Goal: Task Accomplishment & Management: Use online tool/utility

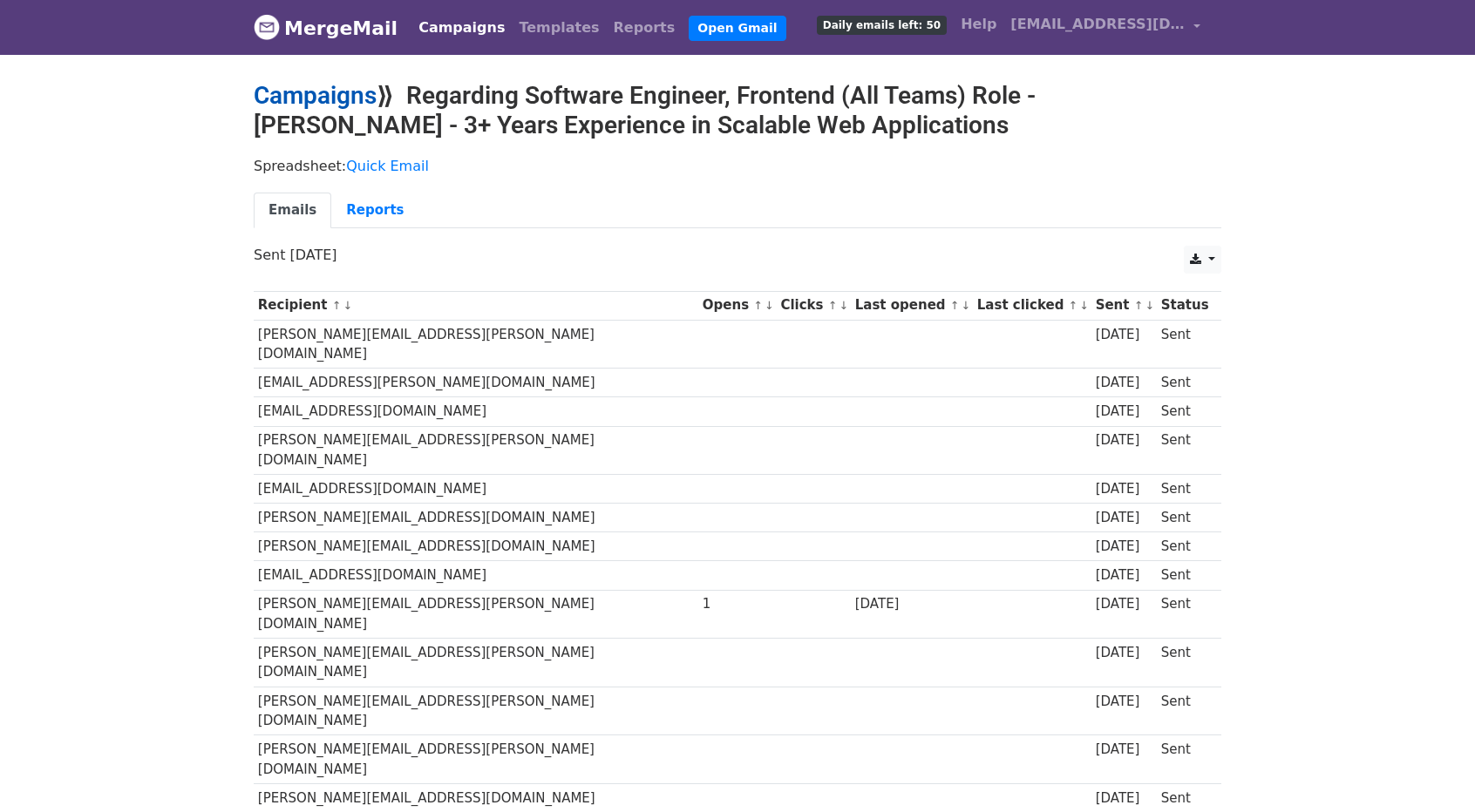
click at [305, 102] on link "Campaigns" at bounding box center [315, 95] width 123 height 29
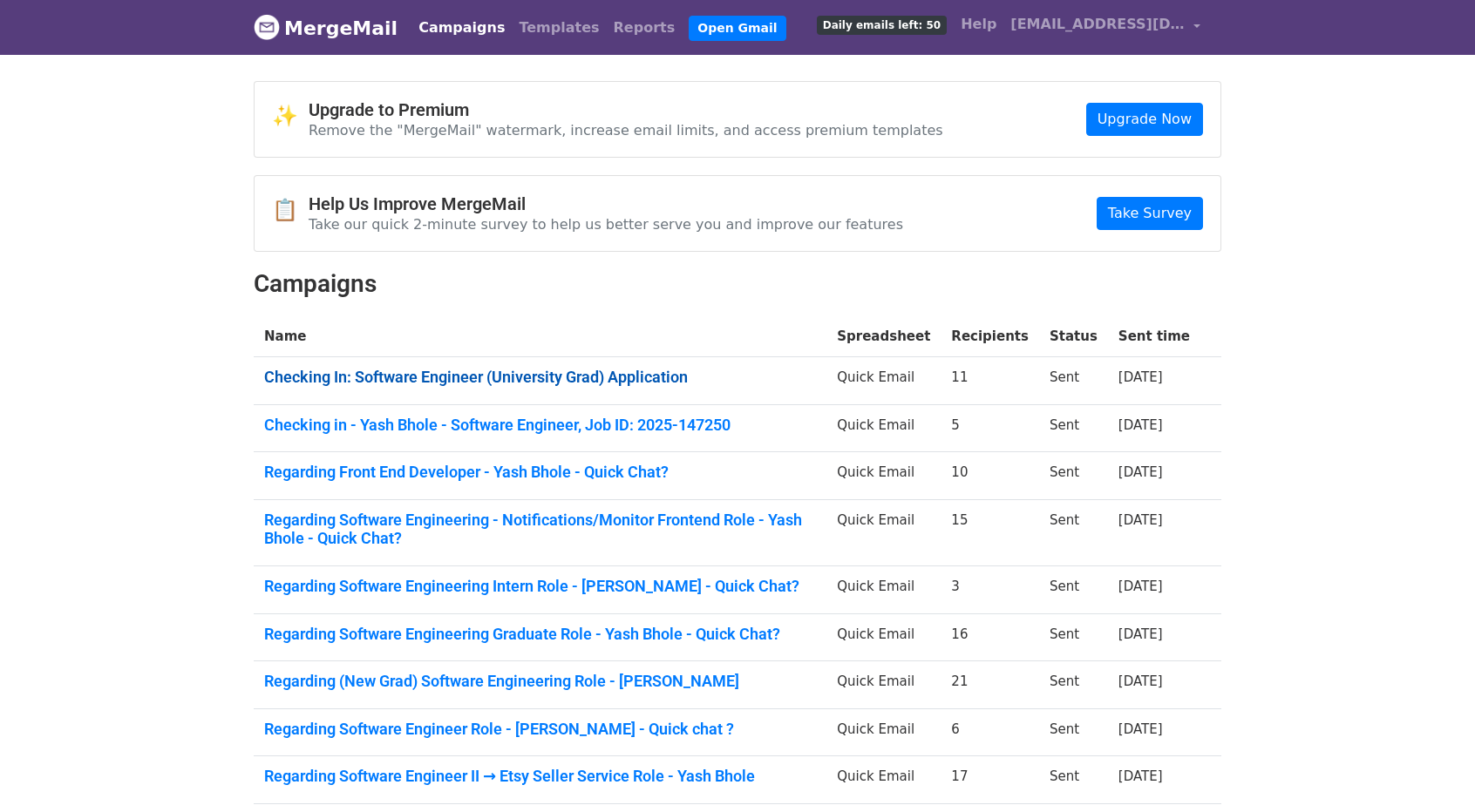
click at [505, 379] on link "Checking In: Software Engineer (University Grad) Application" at bounding box center [540, 377] width 552 height 19
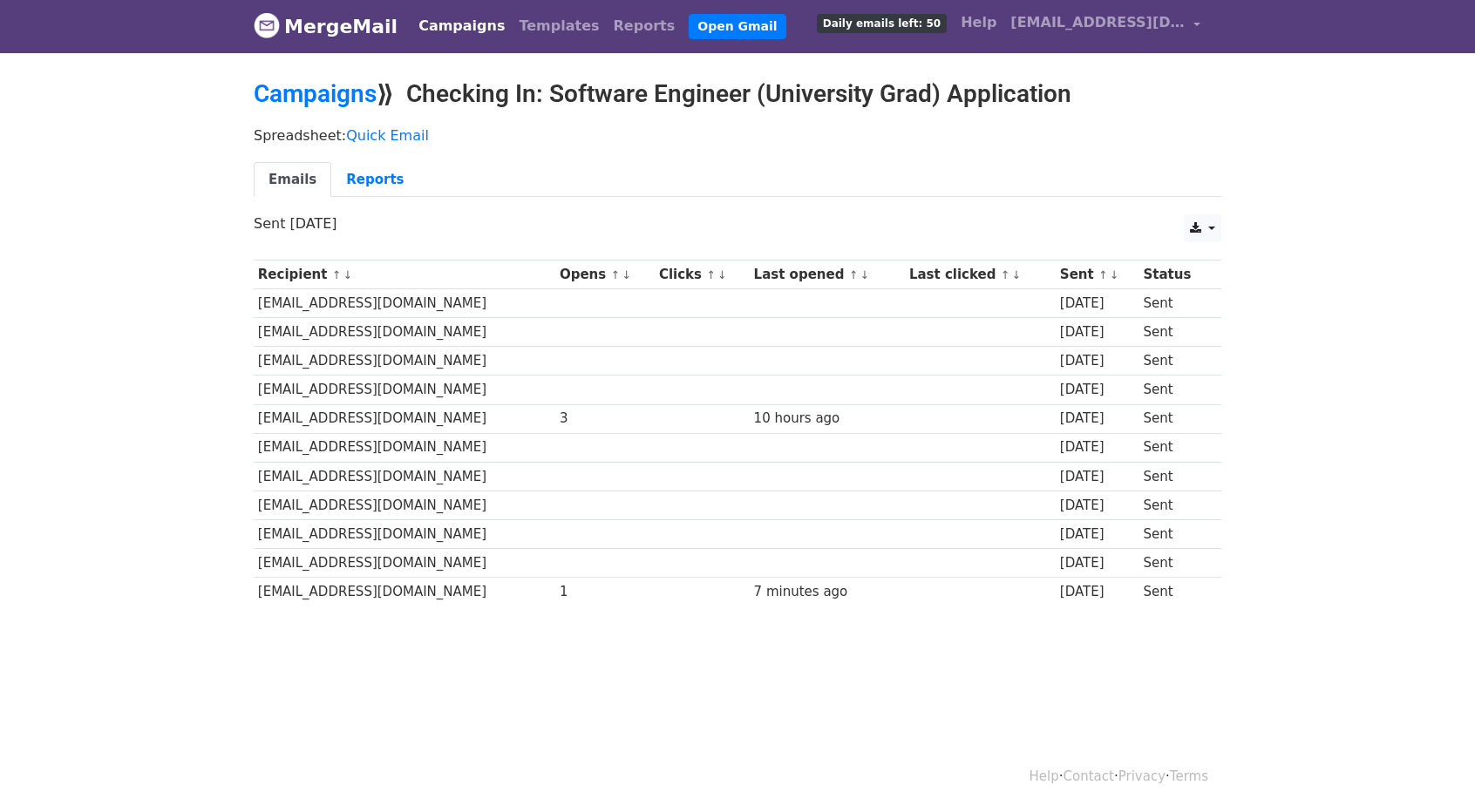
scroll to position [2, 0]
drag, startPoint x: 512, startPoint y: 414, endPoint x: 558, endPoint y: 418, distance: 46.2
click at [535, 413] on tr "dbuchenot@fb.com 3 10 hours ago 2 days ago Sent" at bounding box center [738, 418] width 968 height 29
drag, startPoint x: 730, startPoint y: 401, endPoint x: 772, endPoint y: 418, distance: 45.3
click at [753, 412] on td "10 hours ago" at bounding box center [828, 418] width 155 height 29
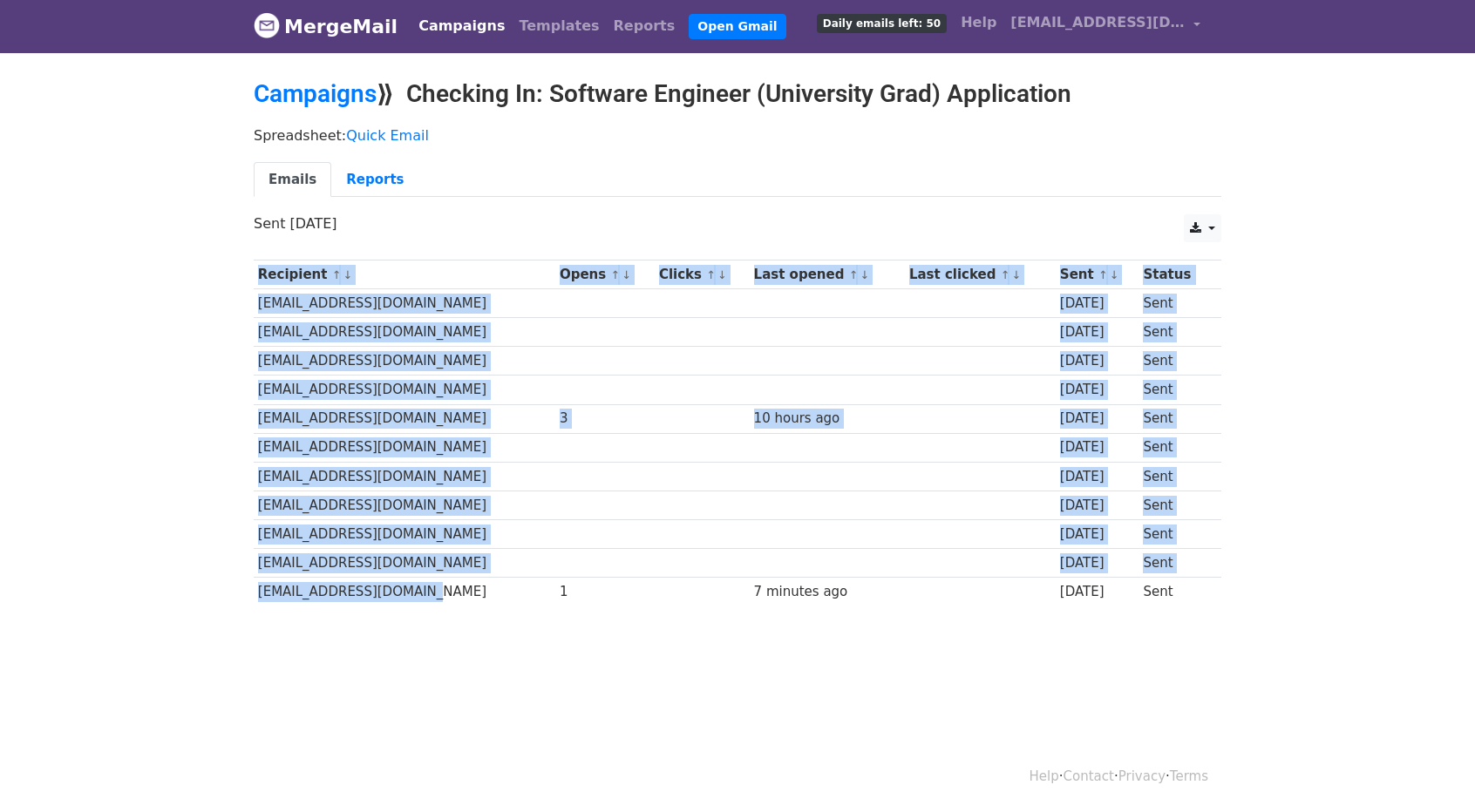
drag, startPoint x: 479, startPoint y: 599, endPoint x: 488, endPoint y: 592, distance: 11.4
click at [487, 592] on div "Recipient ↑ ↓ Opens ↑ ↓ Clicks ↑ ↓ Last opened ↑ ↓ Last clicked ↑ ↓ Sent ↑ ↓ St…" at bounding box center [737, 435] width 994 height 369
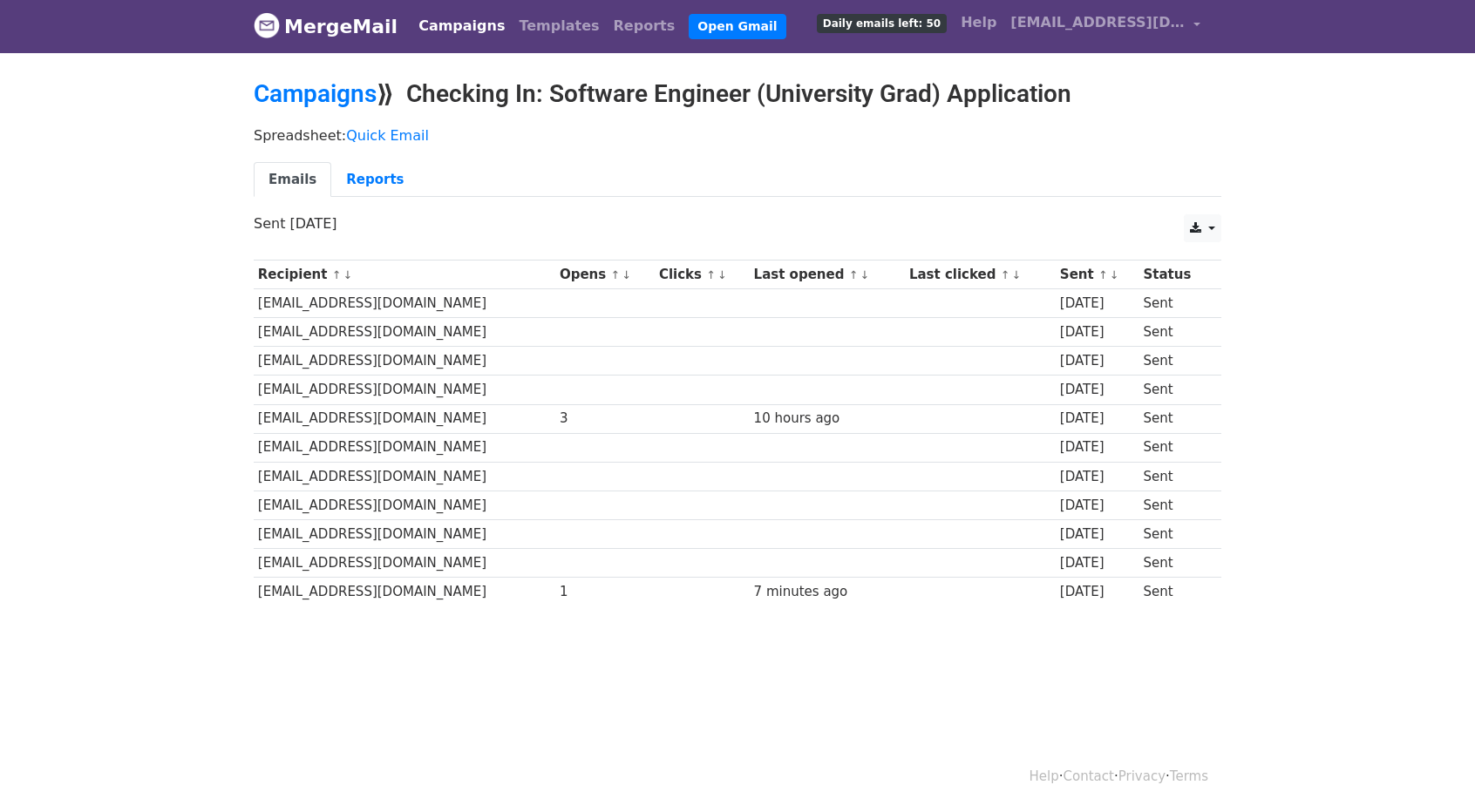
click at [560, 590] on div "1" at bounding box center [605, 592] width 91 height 20
drag, startPoint x: 509, startPoint y: 586, endPoint x: 554, endPoint y: 584, distance: 45.0
click at [551, 584] on tr "jonathangeter@meta.com 1 7 minutes ago 2 days ago Sent" at bounding box center [738, 592] width 968 height 29
drag, startPoint x: 715, startPoint y: 583, endPoint x: 816, endPoint y: 586, distance: 101.0
click at [816, 586] on div "7 minutes ago" at bounding box center [827, 592] width 147 height 20
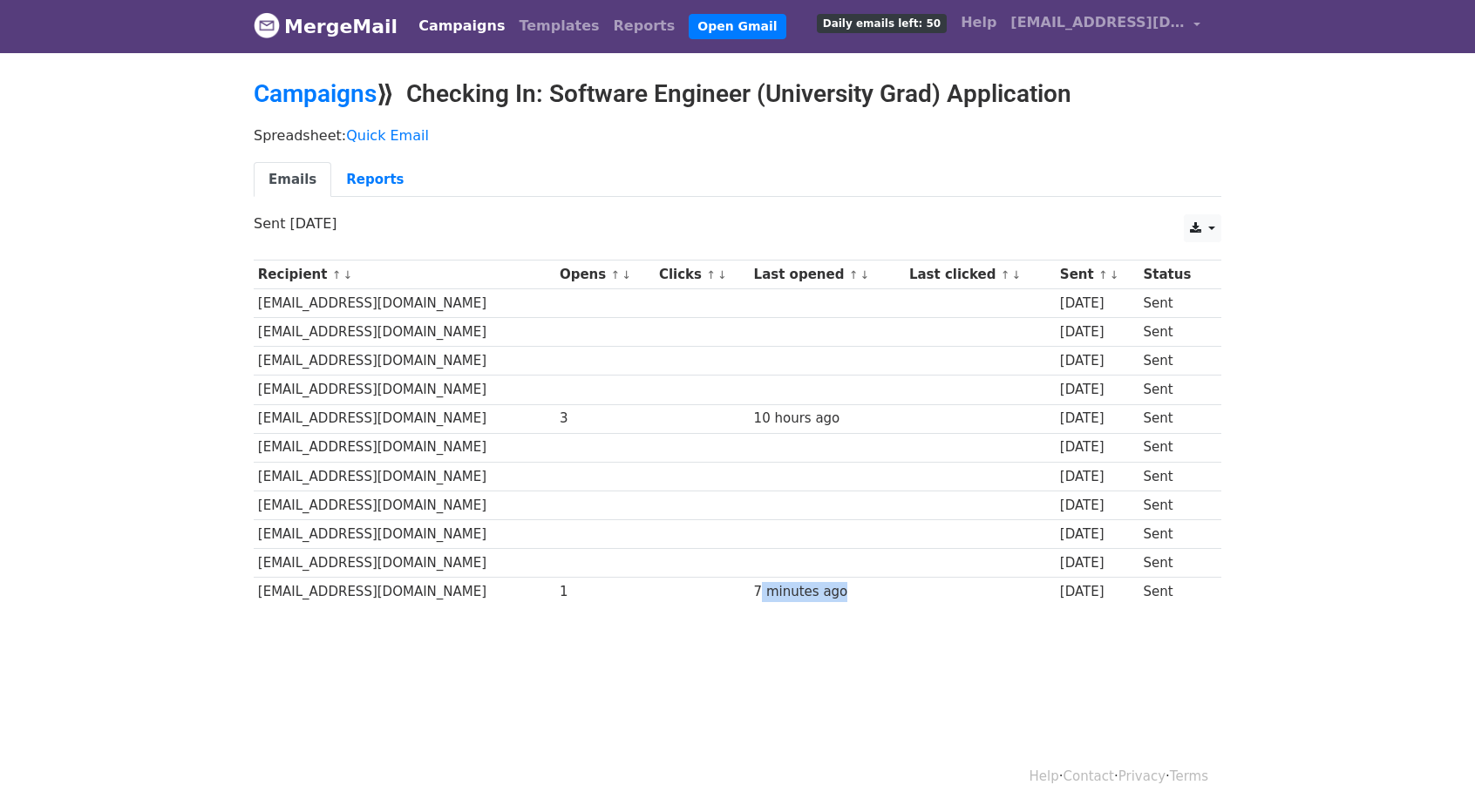
click at [819, 587] on div "7 minutes ago" at bounding box center [827, 592] width 147 height 20
click at [683, 592] on td at bounding box center [702, 592] width 95 height 29
drag, startPoint x: 512, startPoint y: 586, endPoint x: 586, endPoint y: 605, distance: 76.4
click at [568, 593] on tr "jonathangeter@meta.com 1 7 minutes ago 2 days ago Sent" at bounding box center [738, 592] width 968 height 29
click at [302, 79] on link "Campaigns" at bounding box center [315, 94] width 123 height 29
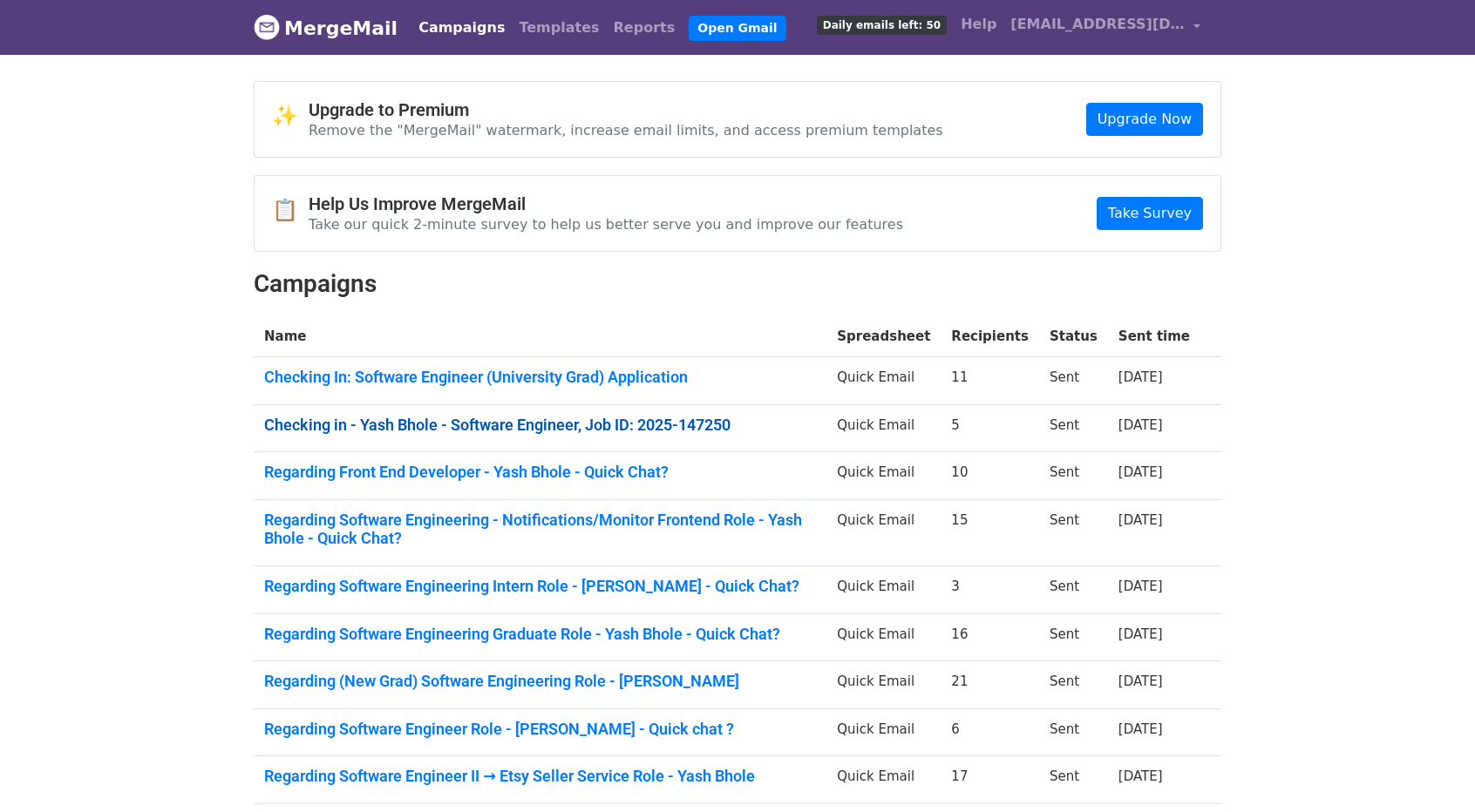
click at [629, 422] on link "Checking in - Yash Bhole - Software Engineer, Job ID: 2025-147250" at bounding box center [540, 425] width 552 height 19
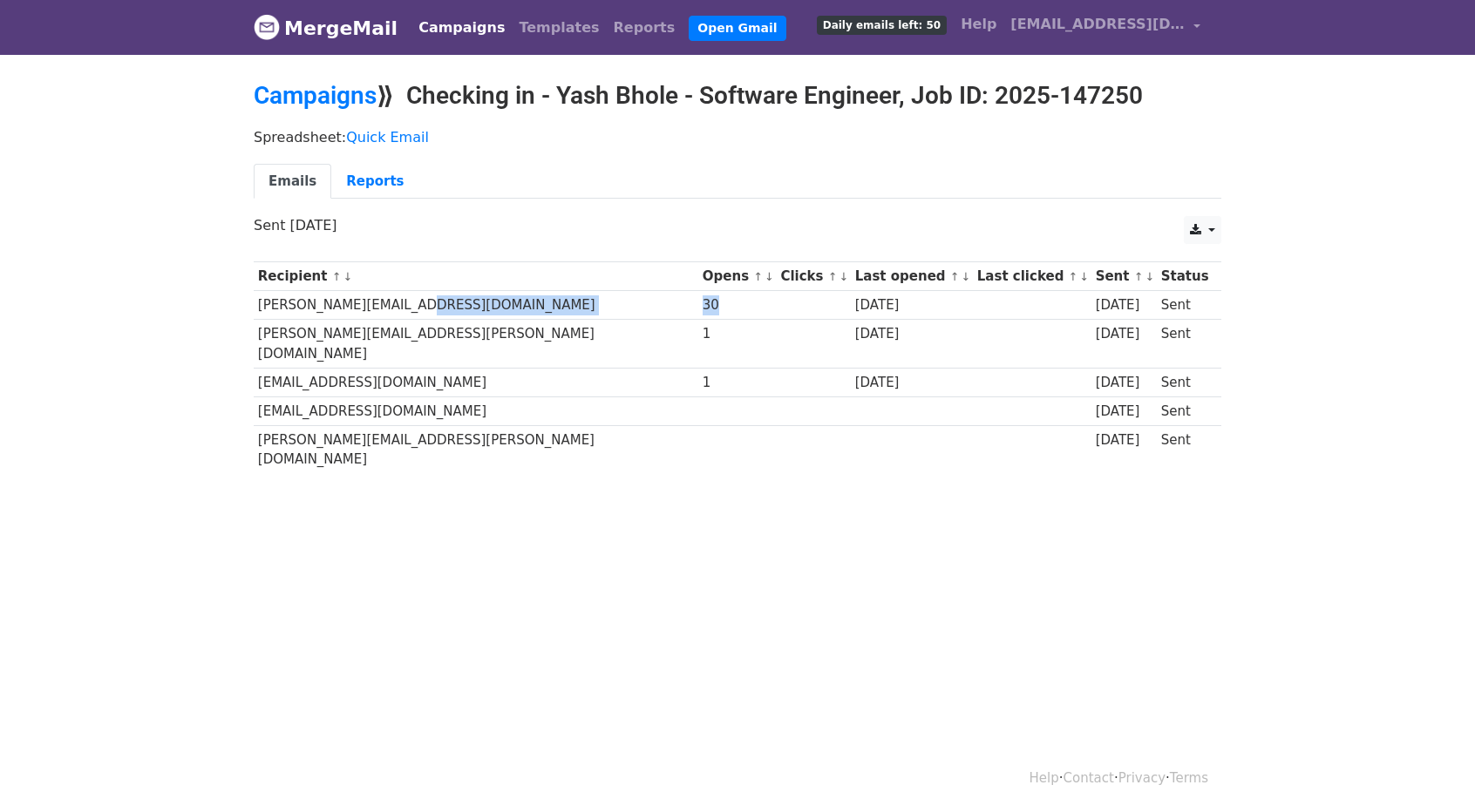
drag, startPoint x: 497, startPoint y: 304, endPoint x: 572, endPoint y: 311, distance: 75.3
click at [568, 310] on tr "gopikrishna@uber.com 30 3 days ago 8 days ago Sent" at bounding box center [738, 305] width 968 height 29
click at [347, 101] on link "Campaigns" at bounding box center [315, 95] width 123 height 29
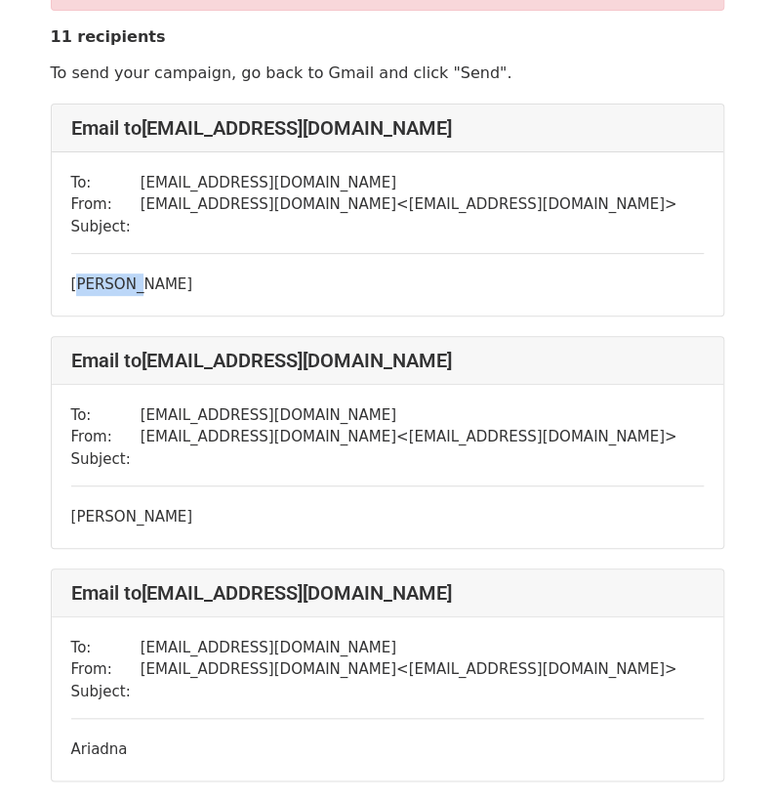
drag, startPoint x: 64, startPoint y: 290, endPoint x: 191, endPoint y: 308, distance: 128.1
click at [162, 293] on div "To: [EMAIL_ADDRESS][DOMAIN_NAME] From: [EMAIL_ADDRESS][DOMAIN_NAME] < [EMAIL_AD…" at bounding box center [388, 233] width 672 height 163
drag, startPoint x: 62, startPoint y: 502, endPoint x: 181, endPoint y: 485, distance: 119.3
click at [148, 501] on div "To: [EMAIL_ADDRESS][DOMAIN_NAME] From: [EMAIL_ADDRESS][DOMAIN_NAME] < [EMAIL_AD…" at bounding box center [388, 466] width 672 height 163
drag, startPoint x: 119, startPoint y: 405, endPoint x: 228, endPoint y: 407, distance: 109.4
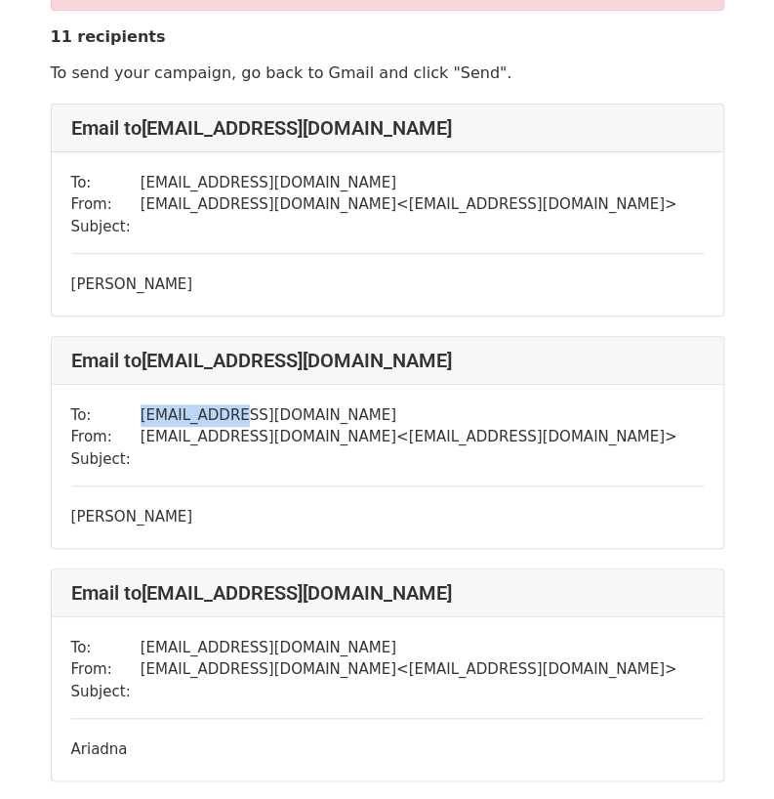
click at [229, 404] on tr "To: [EMAIL_ADDRESS][DOMAIN_NAME]" at bounding box center [374, 415] width 606 height 22
click at [197, 422] on td "[EMAIL_ADDRESS][DOMAIN_NAME]" at bounding box center [409, 415] width 537 height 22
click at [141, 411] on td "[EMAIL_ADDRESS][DOMAIN_NAME]" at bounding box center [409, 415] width 537 height 22
click at [123, 421] on td "To:" at bounding box center [105, 415] width 69 height 22
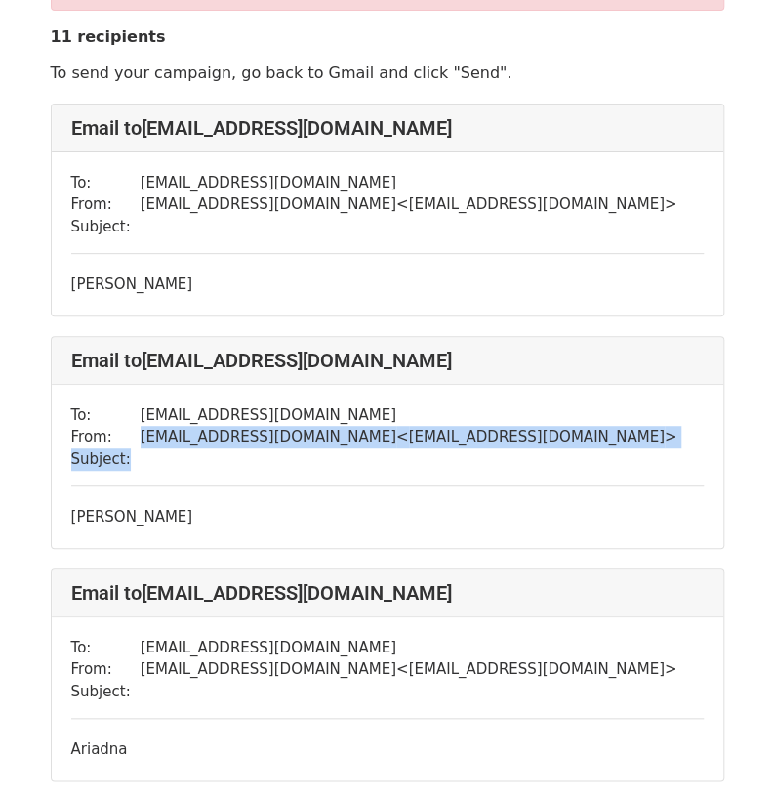
drag, startPoint x: 137, startPoint y: 431, endPoint x: 574, endPoint y: 474, distance: 439.4
click at [576, 474] on div "To: [EMAIL_ADDRESS][DOMAIN_NAME] From: [EMAIL_ADDRESS][DOMAIN_NAME] < [EMAIL_AD…" at bounding box center [388, 466] width 672 height 163
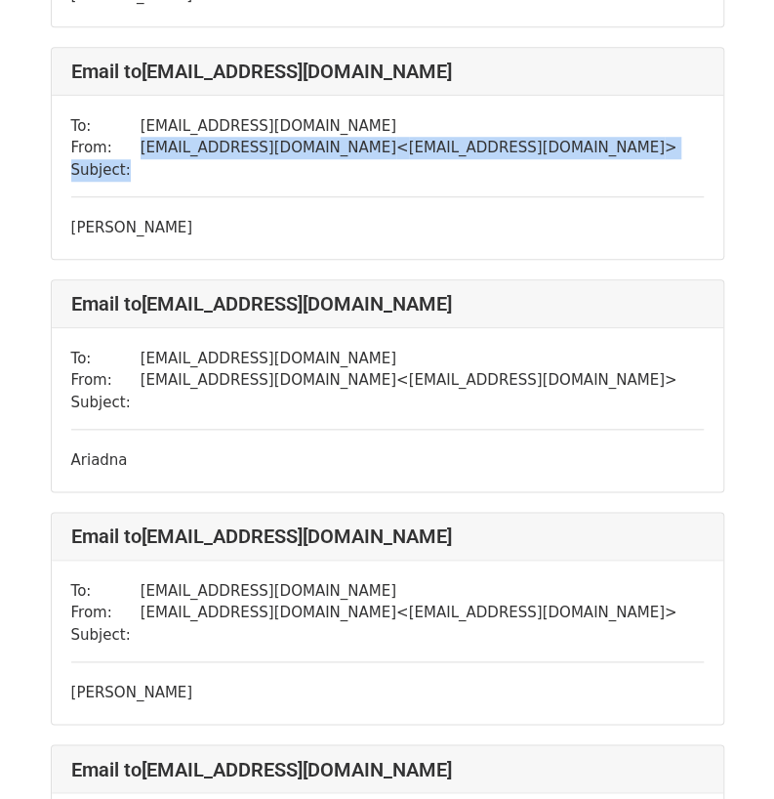
scroll to position [390, 0]
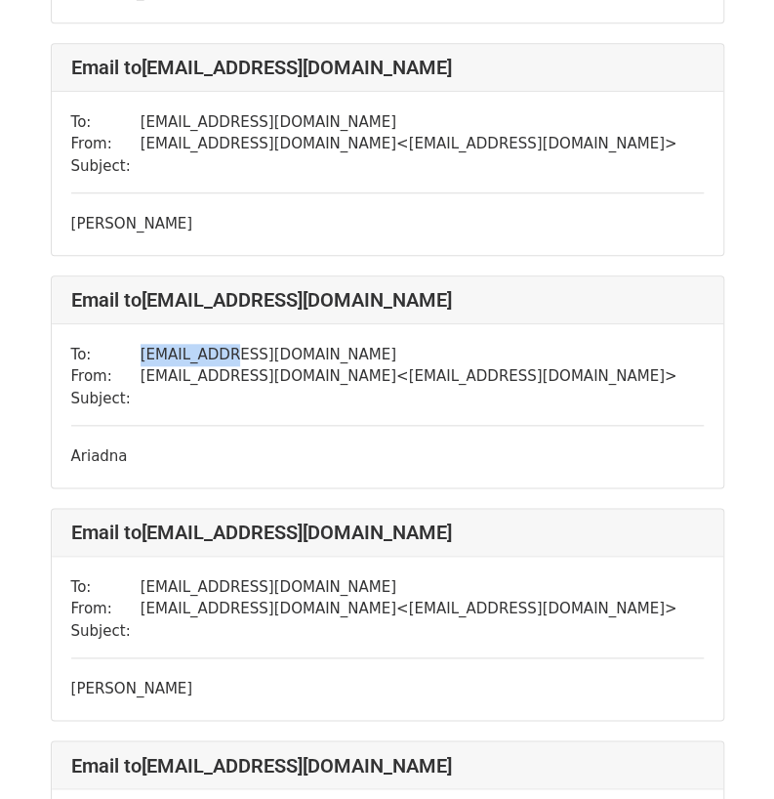
click at [223, 356] on tr "To: [EMAIL_ADDRESS][DOMAIN_NAME]" at bounding box center [374, 355] width 606 height 22
drag, startPoint x: 172, startPoint y: 394, endPoint x: 302, endPoint y: 399, distance: 129.9
click at [277, 391] on td at bounding box center [409, 399] width 537 height 22
drag, startPoint x: 80, startPoint y: 442, endPoint x: 135, endPoint y: 449, distance: 55.1
click at [125, 445] on div "Ariadna" at bounding box center [387, 456] width 633 height 22
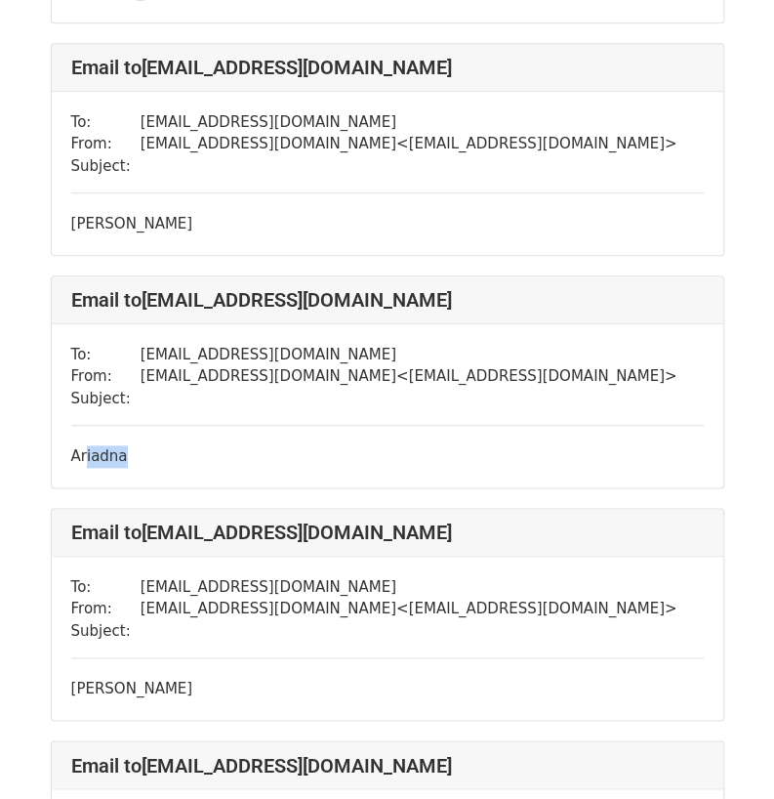
click at [127, 472] on div "To: [EMAIL_ADDRESS][DOMAIN_NAME] From: [EMAIL_ADDRESS][DOMAIN_NAME] < [EMAIL_AD…" at bounding box center [388, 405] width 672 height 163
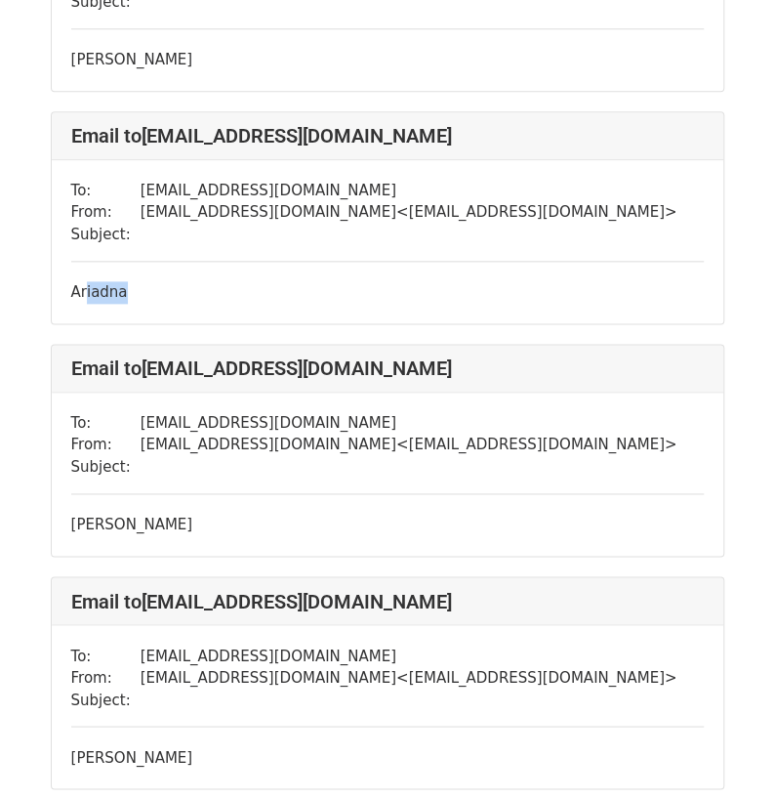
scroll to position [586, 0]
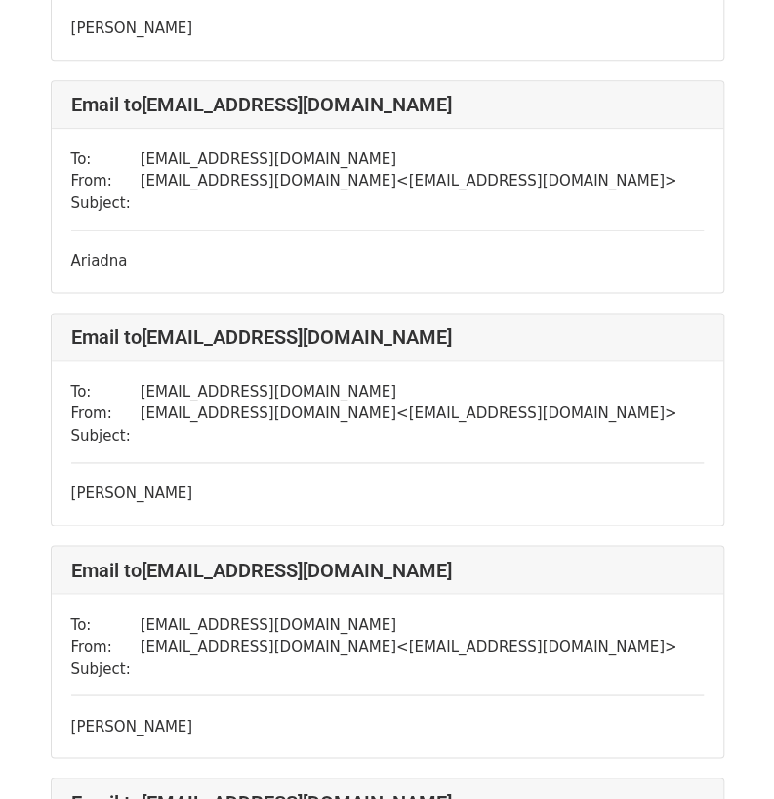
drag, startPoint x: 109, startPoint y: 489, endPoint x: 166, endPoint y: 511, distance: 60.6
click at [127, 498] on div "[PERSON_NAME]" at bounding box center [387, 493] width 633 height 22
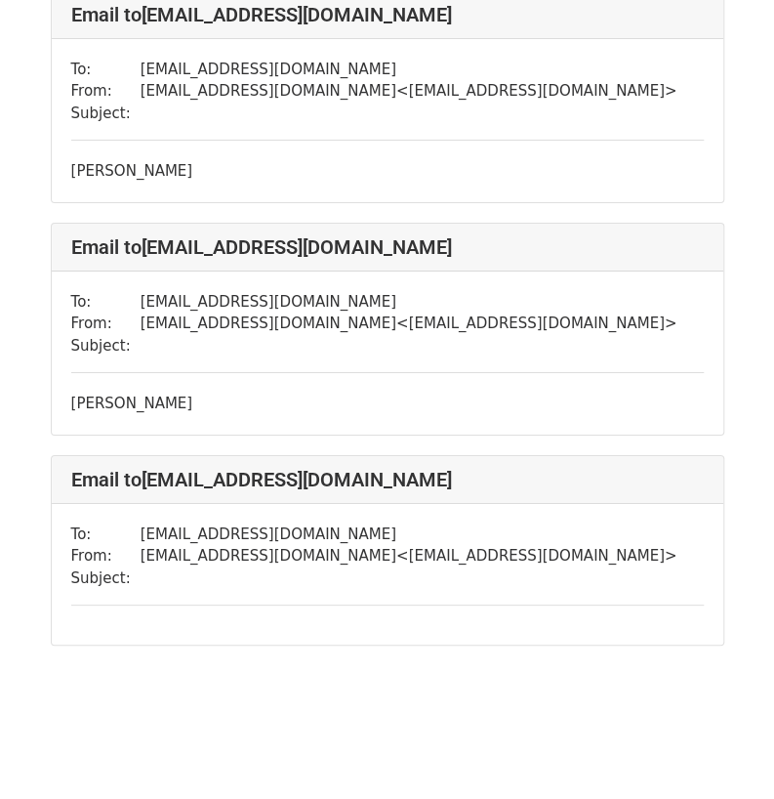
scroll to position [2077, 0]
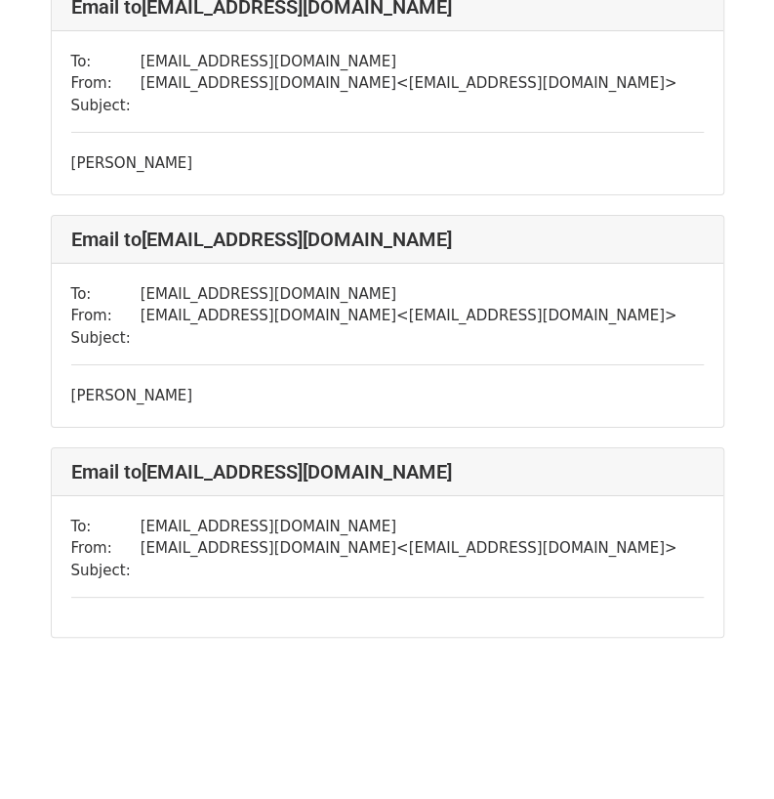
drag, startPoint x: 113, startPoint y: 601, endPoint x: 305, endPoint y: 500, distance: 216.6
click at [135, 593] on div "To: [EMAIL_ADDRESS][DOMAIN_NAME] From: [EMAIL_ADDRESS][DOMAIN_NAME] < [EMAIL_AD…" at bounding box center [388, 567] width 672 height 142
